Goal: Navigation & Orientation: Understand site structure

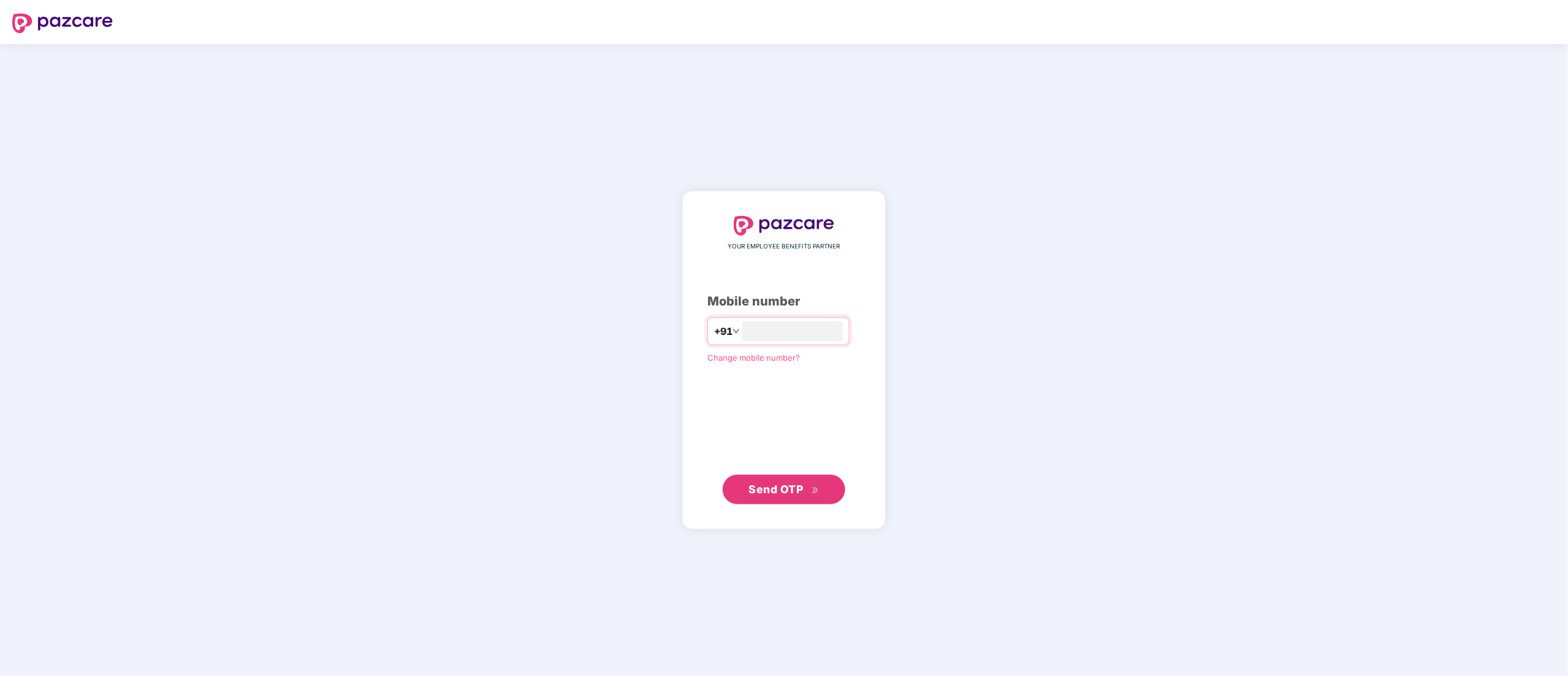
type input "**********"
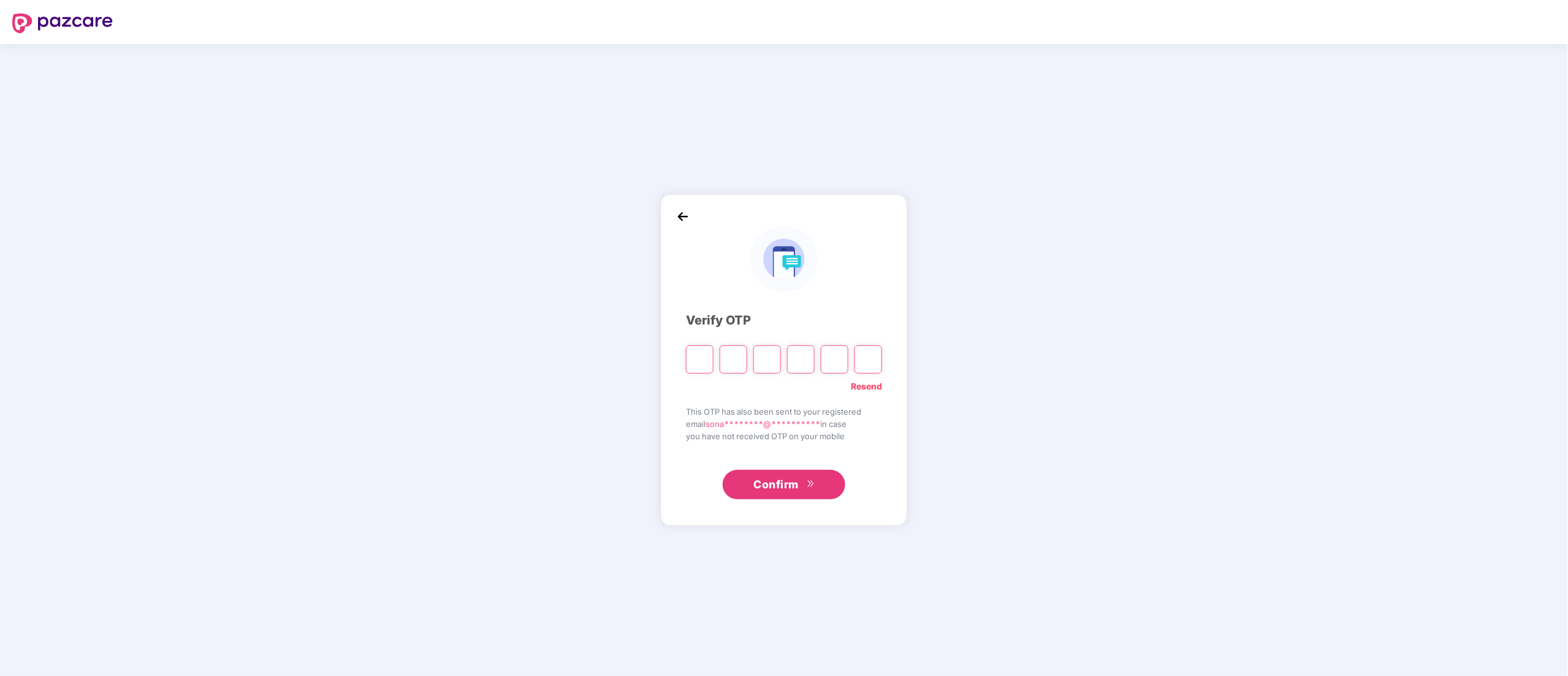
type input "*"
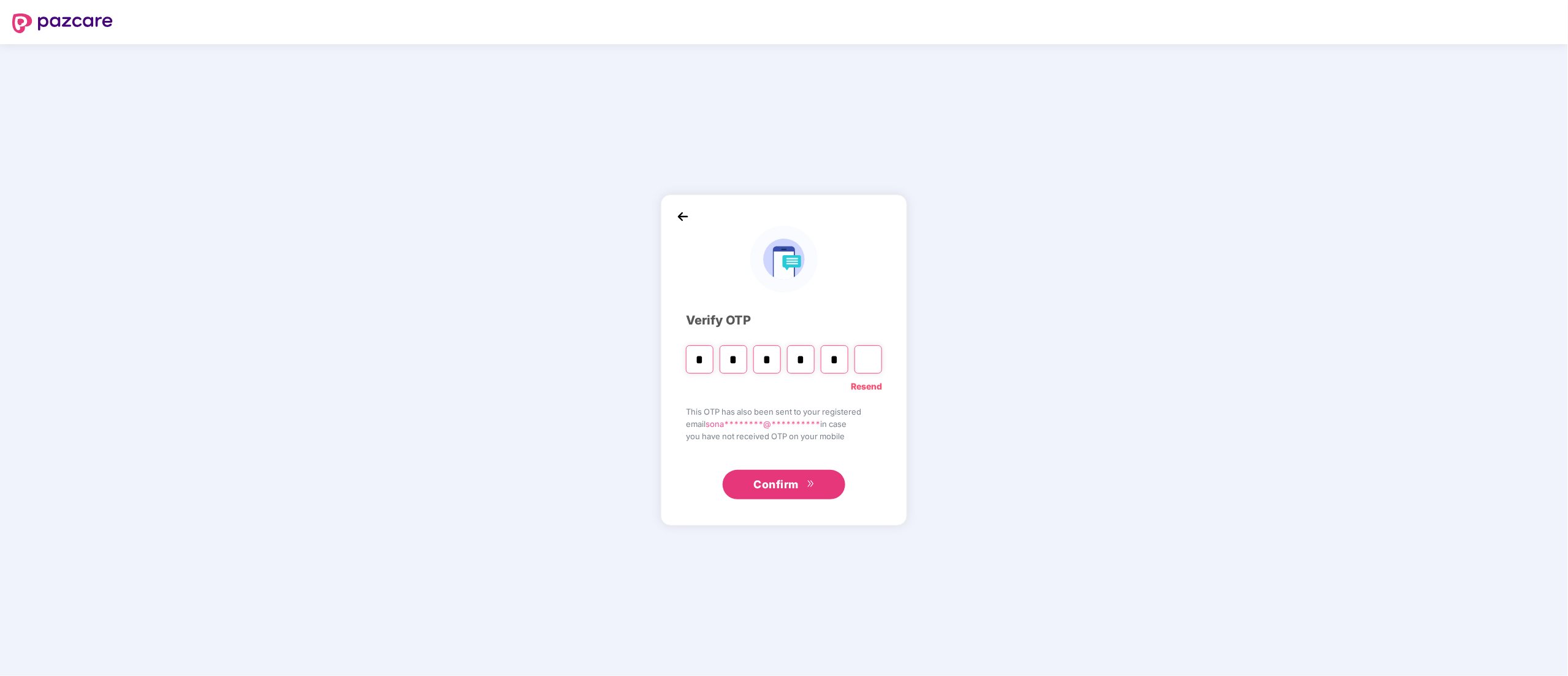
type input "*"
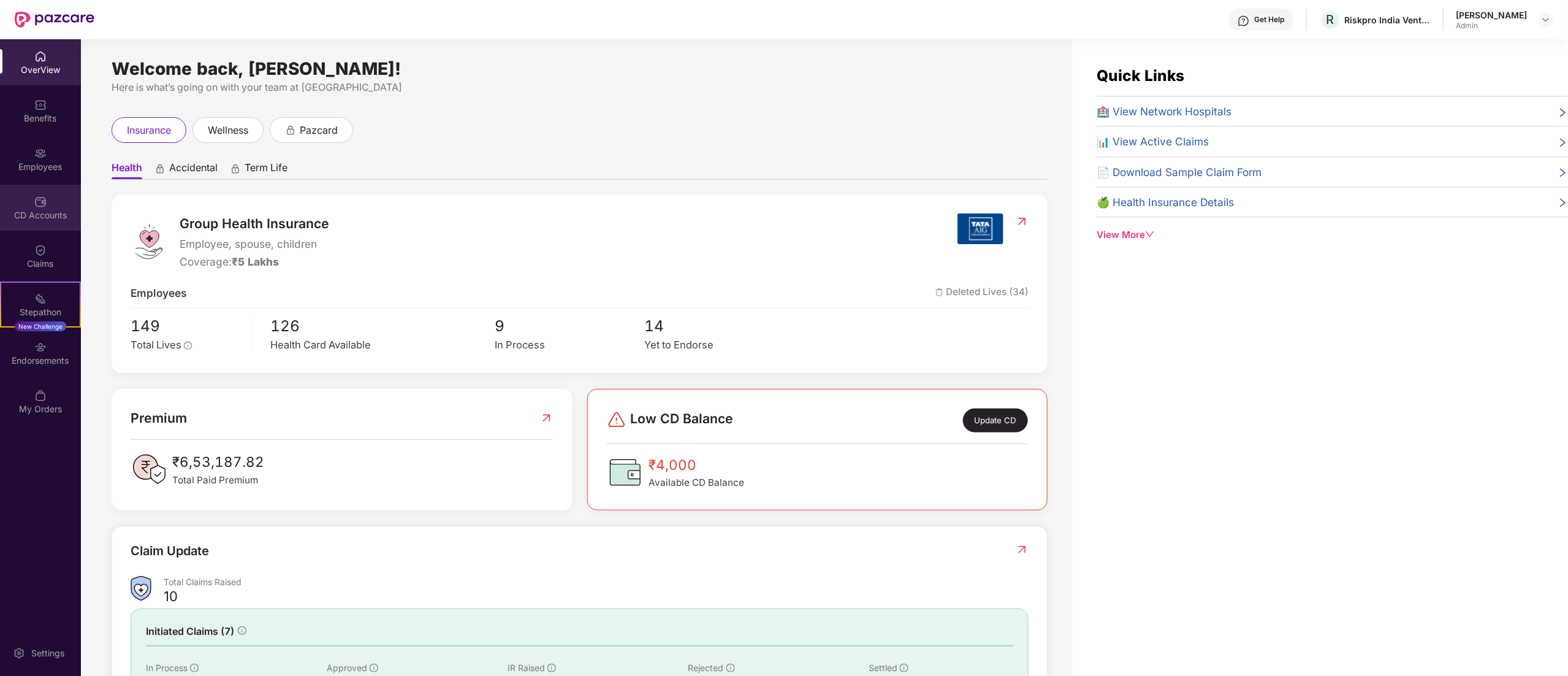
click at [37, 188] on div "CD Accounts" at bounding box center [41, 208] width 81 height 46
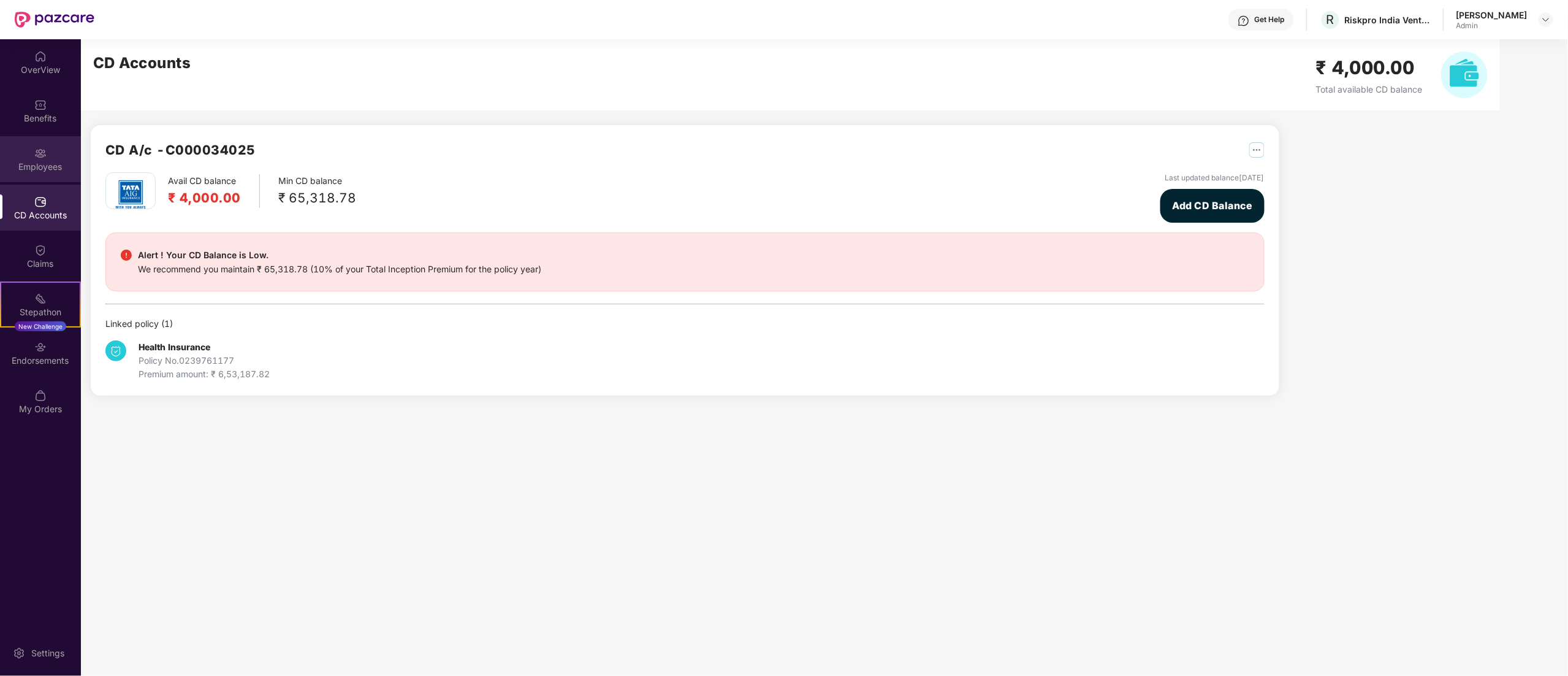
click at [38, 159] on img at bounding box center [40, 153] width 12 height 12
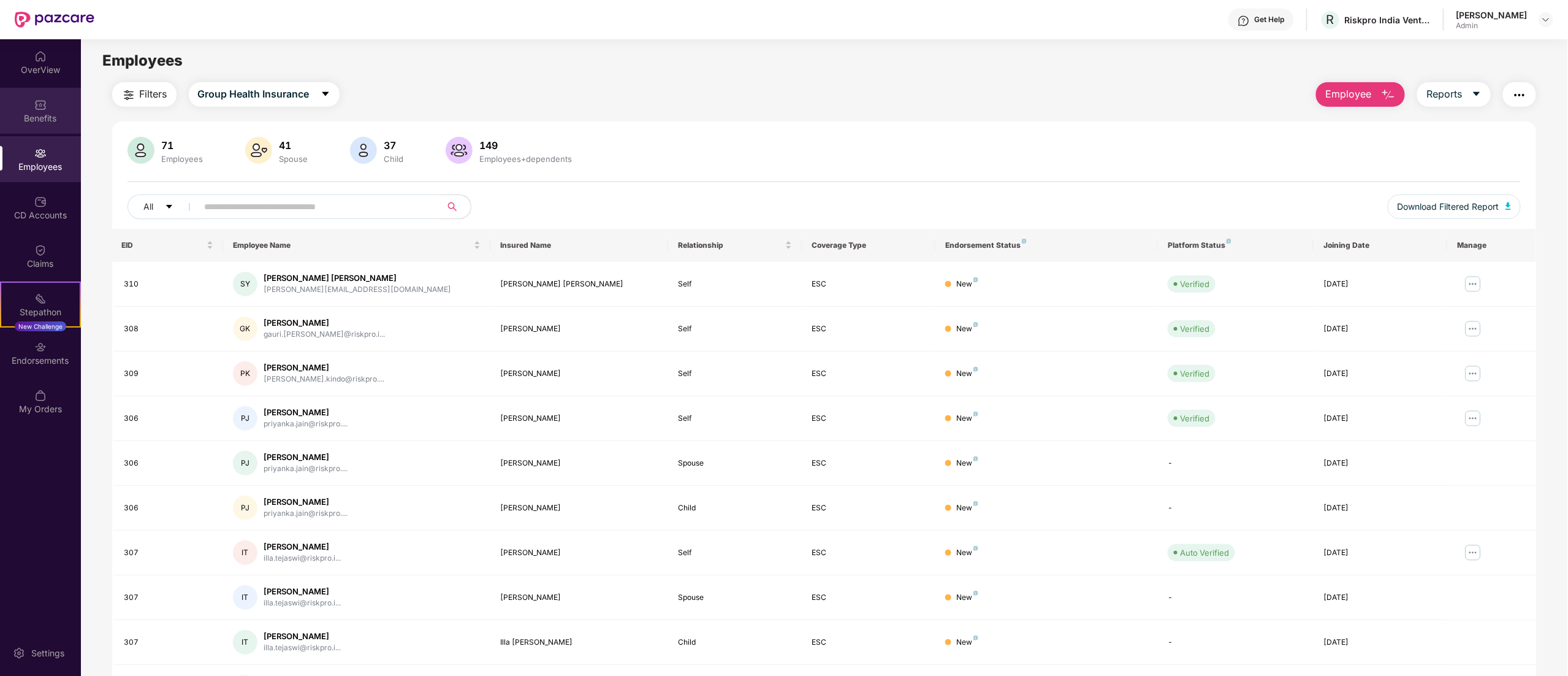
click at [54, 124] on div "Benefits" at bounding box center [41, 118] width 81 height 12
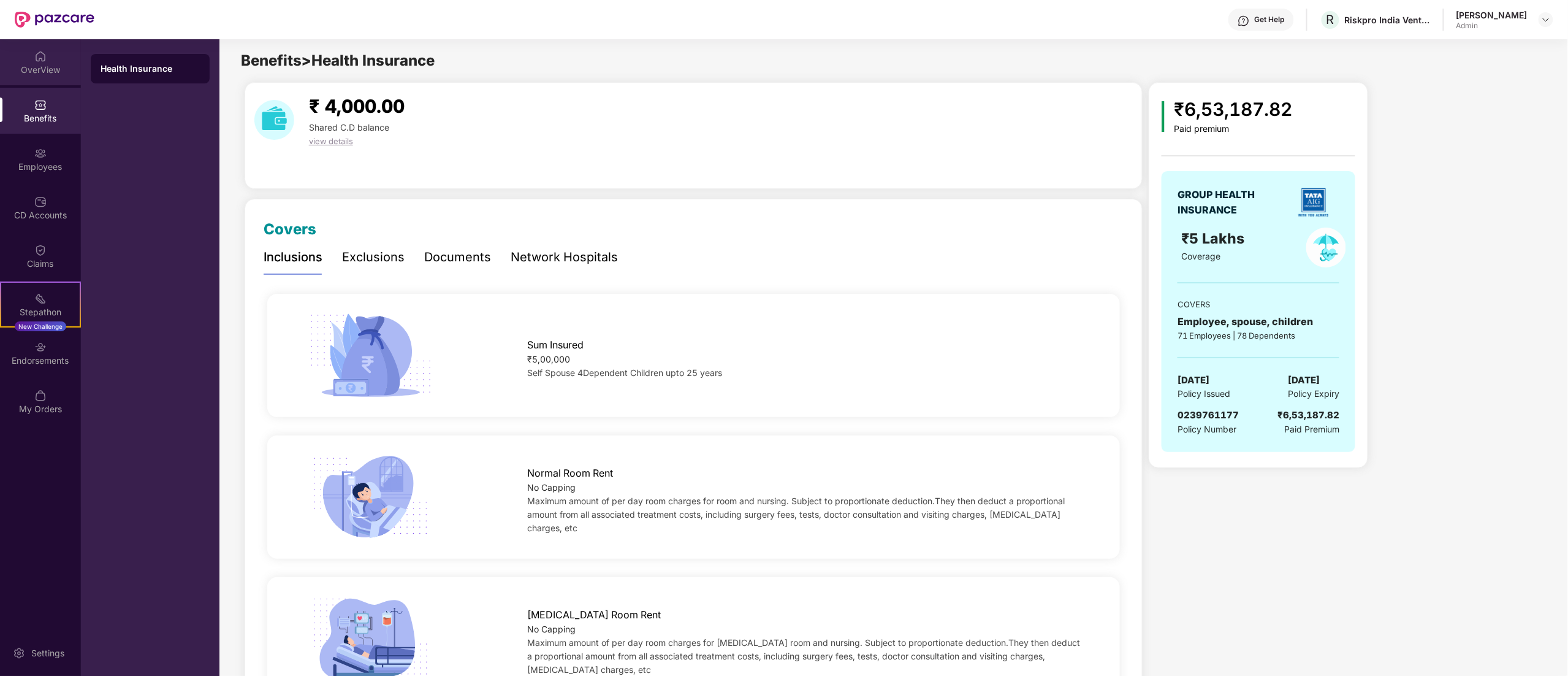
click at [53, 60] on div "OverView" at bounding box center [41, 62] width 81 height 46
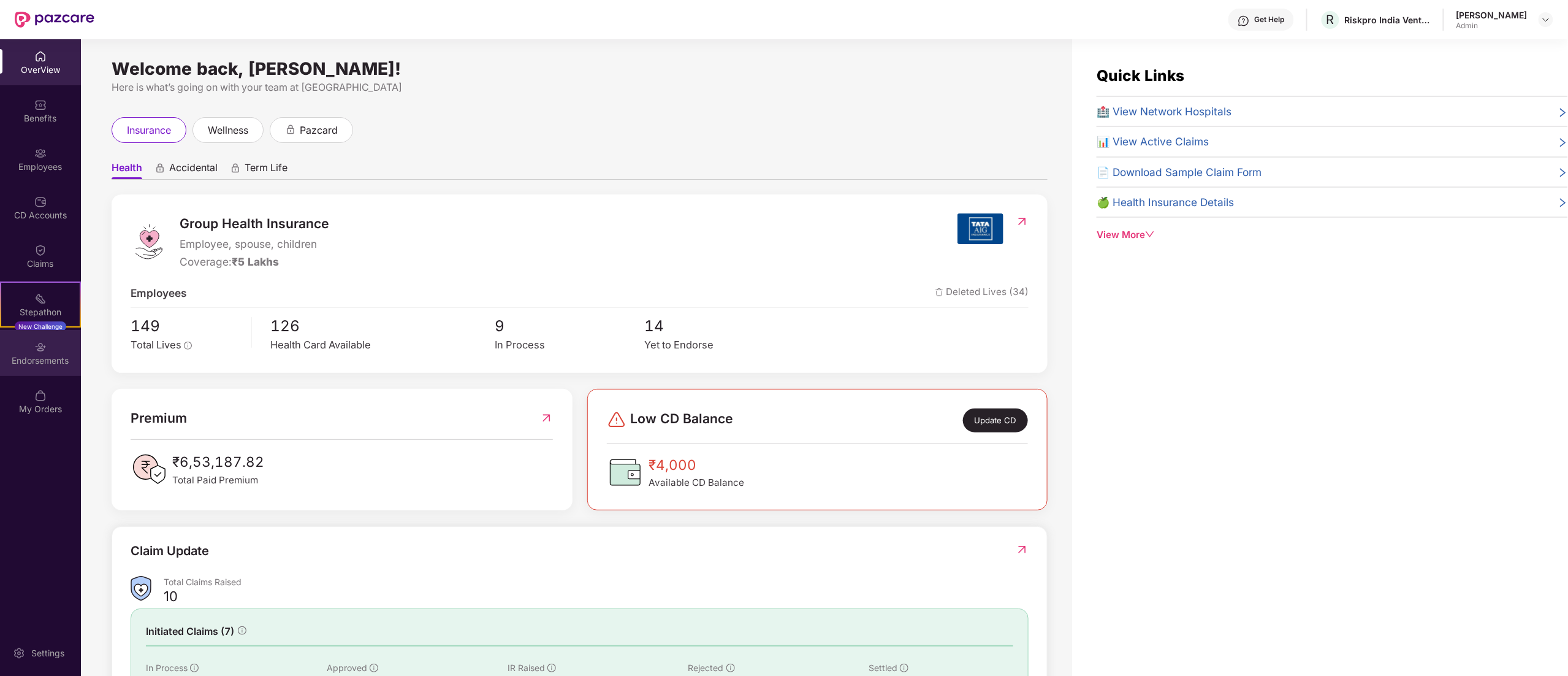
click at [26, 371] on div "Endorsements" at bounding box center [41, 353] width 81 height 46
